Goal: Navigation & Orientation: Find specific page/section

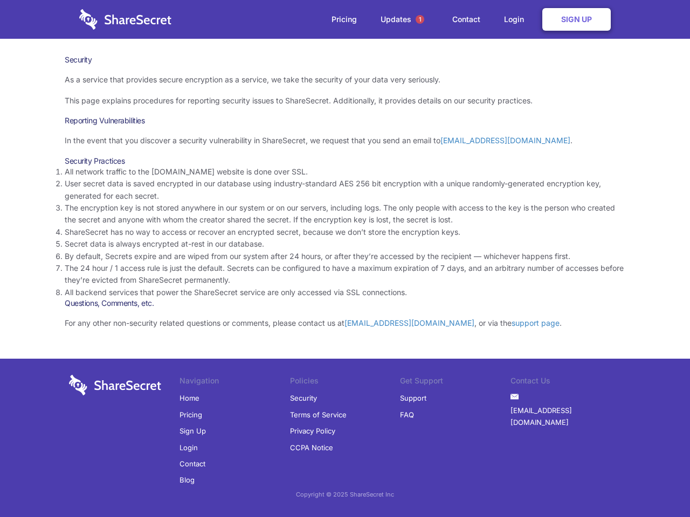
click at [345, 259] on li "By default, Secrets expire and are wiped from our system after 24 hours, or aft…" at bounding box center [345, 257] width 560 height 12
click at [420, 19] on span "1" at bounding box center [419, 19] width 9 height 9
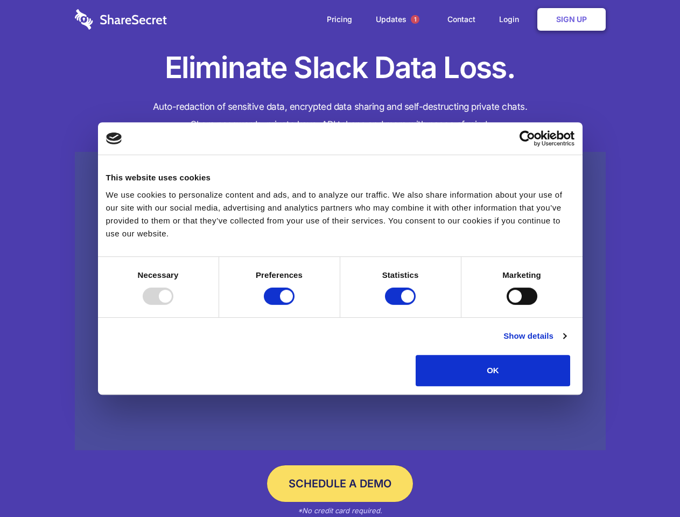
click at [173, 305] on div at bounding box center [158, 296] width 31 height 17
click at [295, 305] on input "Preferences" at bounding box center [279, 296] width 31 height 17
checkbox input "false"
click at [402, 305] on input "Statistics" at bounding box center [400, 296] width 31 height 17
checkbox input "false"
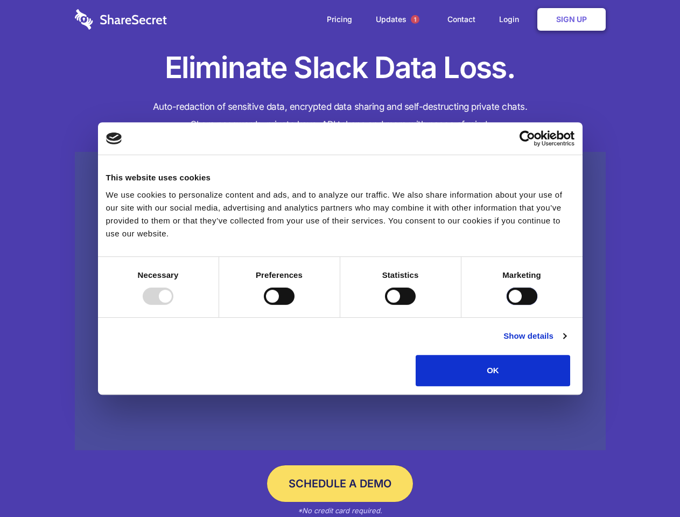
click at [507, 305] on input "Marketing" at bounding box center [522, 296] width 31 height 17
checkbox input "true"
click at [566, 343] on link "Show details" at bounding box center [535, 336] width 62 height 13
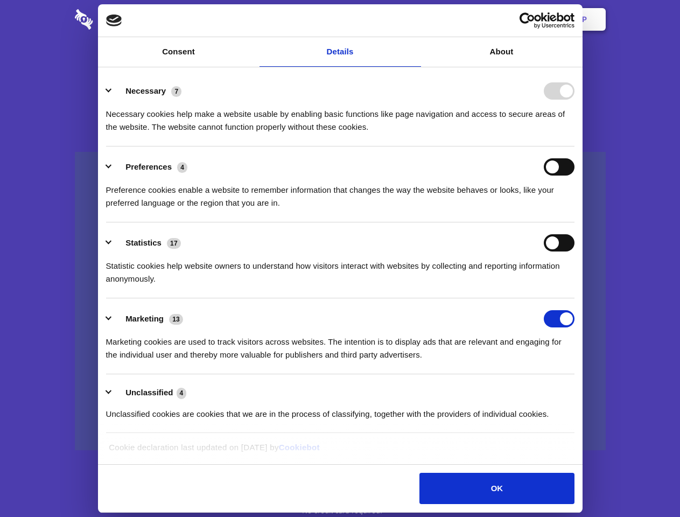
click at [575, 147] on li "Necessary 7 Necessary cookies help make a website usable by enabling basic func…" at bounding box center [340, 109] width 469 height 76
click at [415, 19] on span "1" at bounding box center [415, 19] width 9 height 9
